Goal: Feedback & Contribution: Submit feedback/report problem

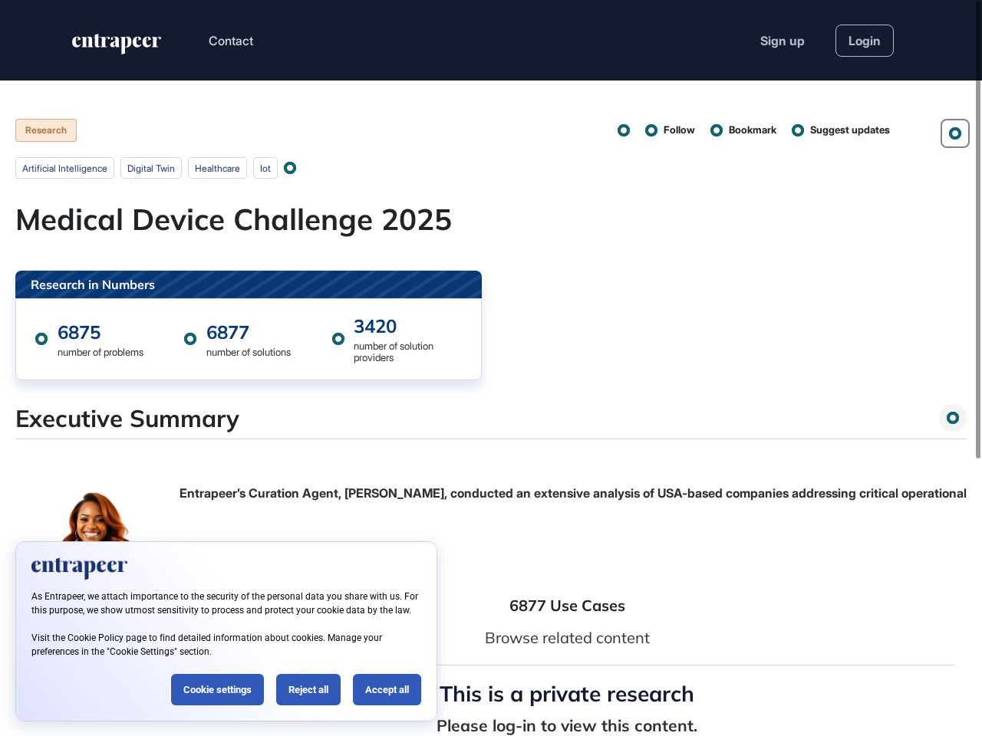
click at [491, 368] on div "Research in Numbers 6875 number of problems 6877 number of solutions 3420 numbe…" at bounding box center [490, 325] width 951 height 109
click at [232, 41] on button "Contact" at bounding box center [231, 41] width 44 height 20
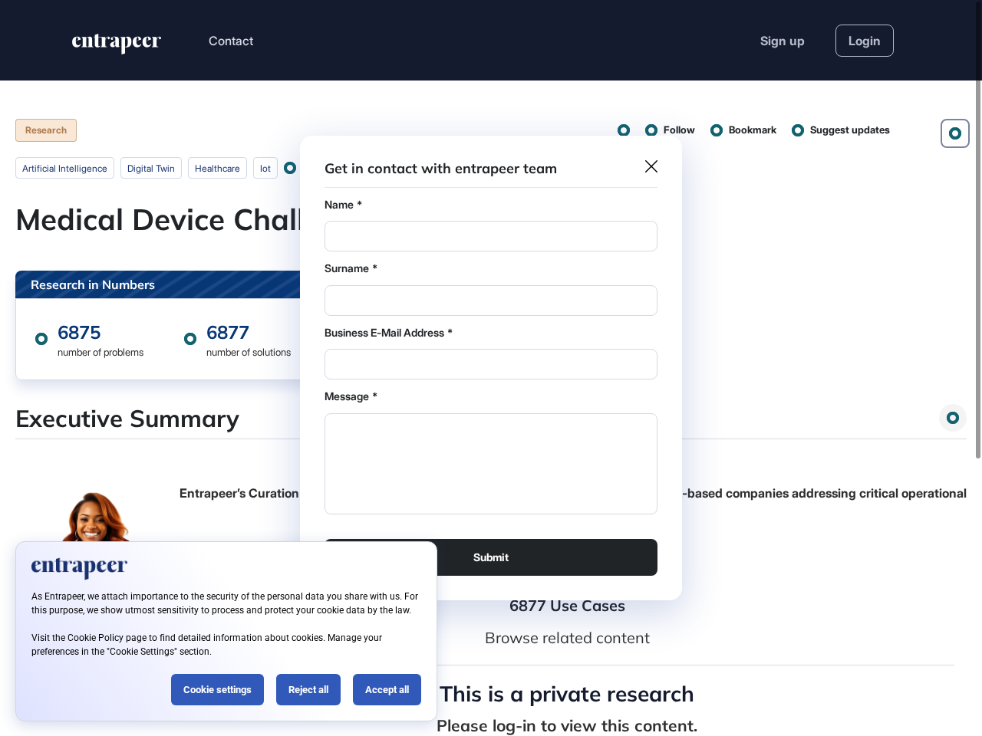
click at [955, 133] on div at bounding box center [491, 368] width 982 height 736
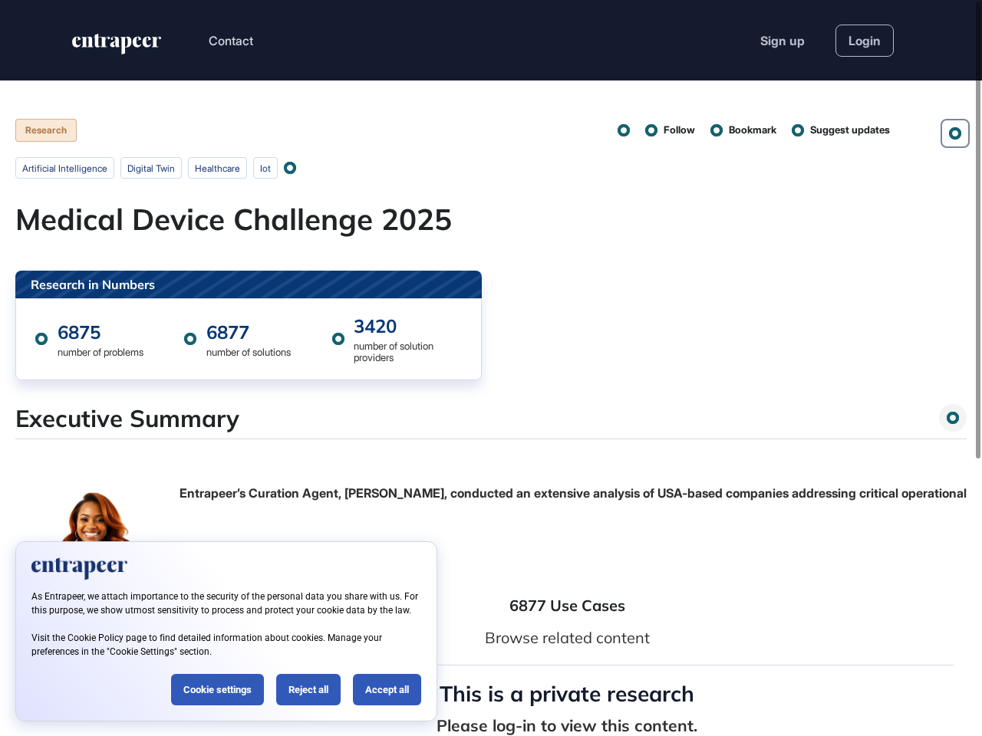
click at [618, 130] on div at bounding box center [623, 130] width 11 height 11
click at [664, 130] on span "Follow" at bounding box center [679, 130] width 31 height 15
click at [739, 130] on span "Bookmark" at bounding box center [753, 130] width 48 height 15
click at [839, 130] on span "Suggest updates" at bounding box center [850, 130] width 80 height 15
click at [295, 168] on div at bounding box center [289, 167] width 9 height 9
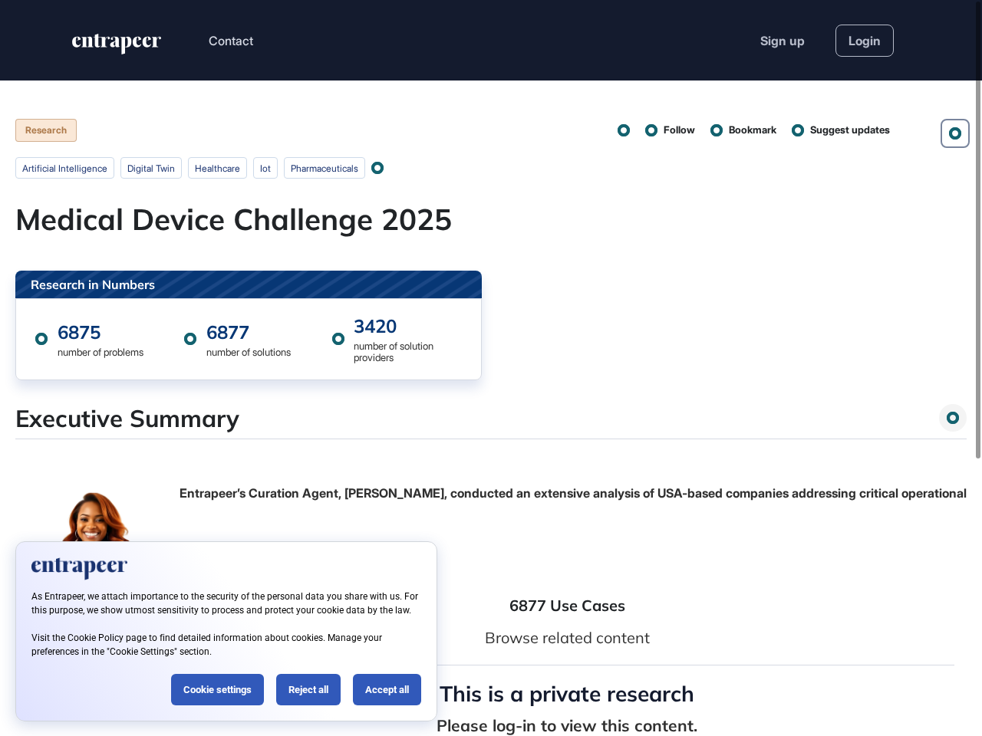
click at [491, 454] on p at bounding box center [490, 460] width 951 height 22
click at [491, 422] on div "Executive Summary" at bounding box center [490, 421] width 951 height 35
